Goal: Information Seeking & Learning: Learn about a topic

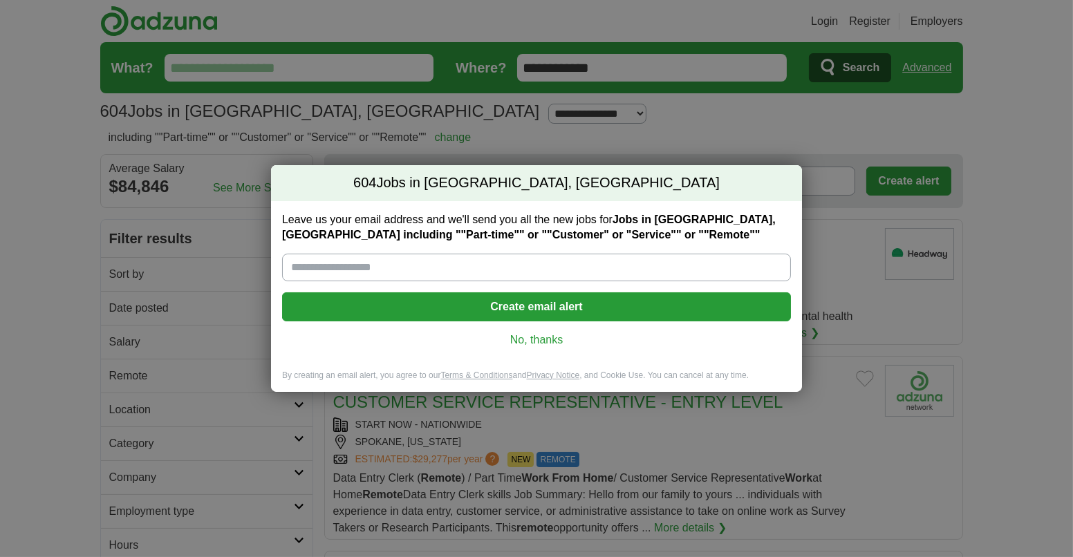
click at [538, 340] on link "No, thanks" at bounding box center [536, 339] width 487 height 15
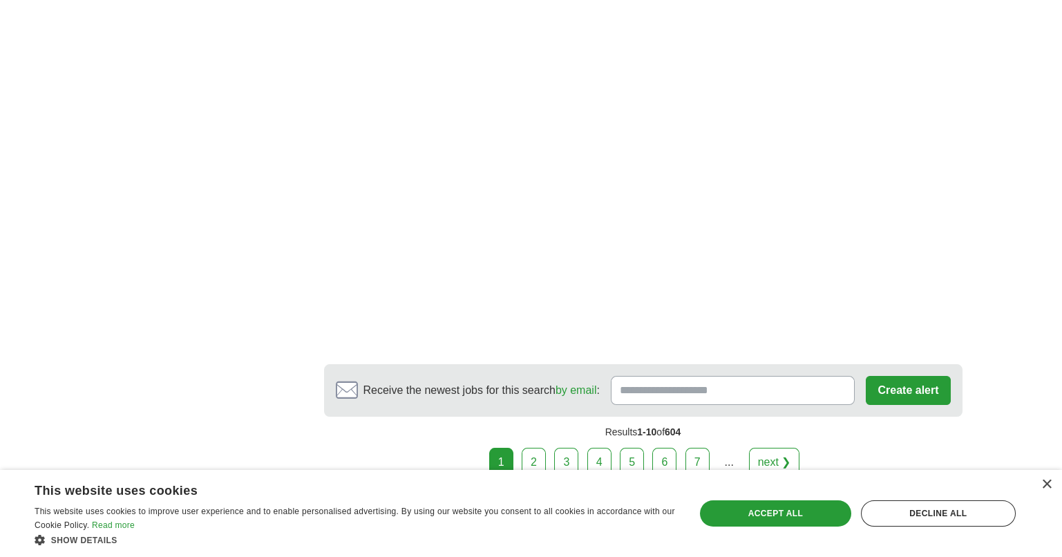
scroll to position [2556, 0]
click at [538, 447] on link "2" at bounding box center [534, 461] width 24 height 29
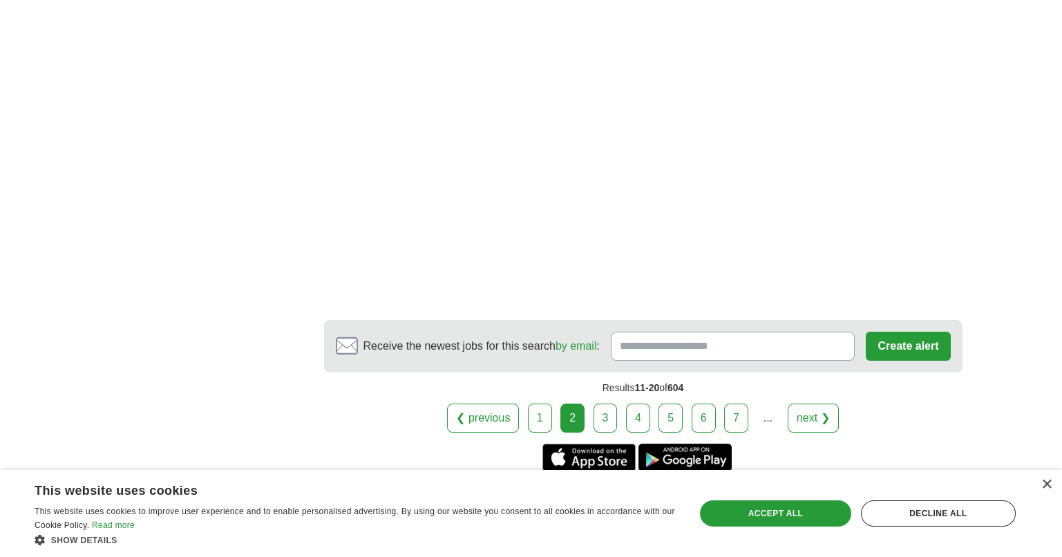
scroll to position [2211, 0]
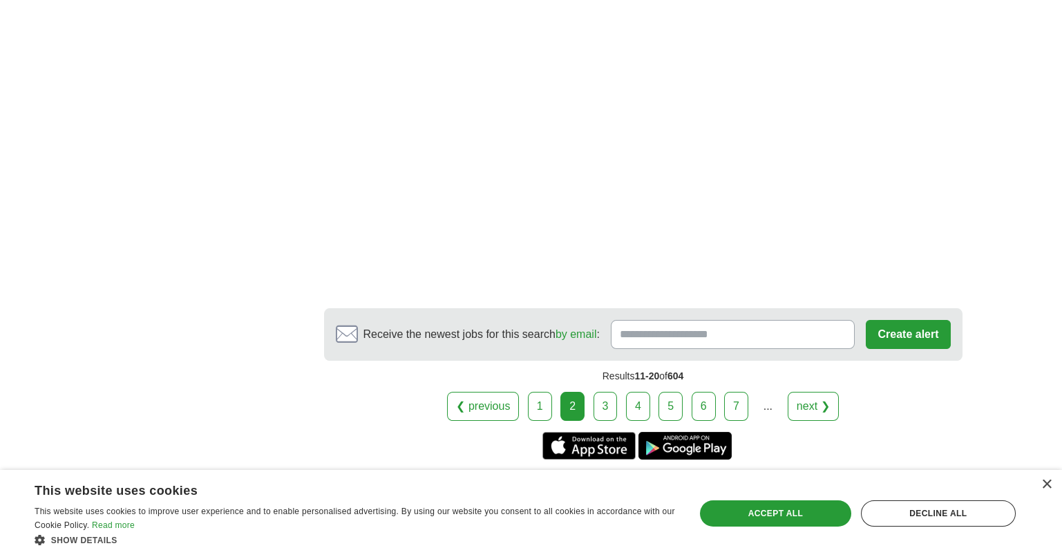
click at [604, 392] on link "3" at bounding box center [606, 406] width 24 height 29
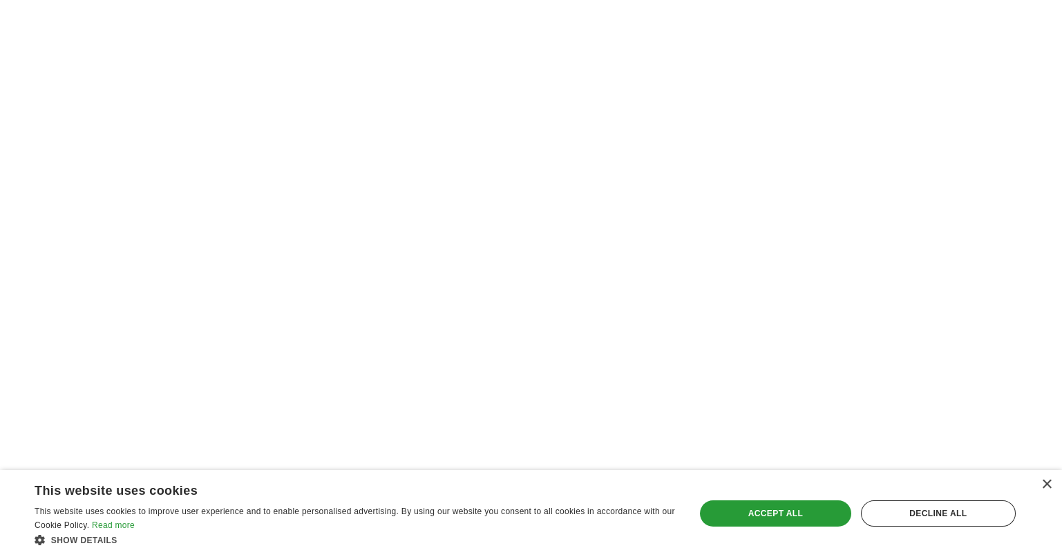
scroll to position [2142, 0]
